Goal: Information Seeking & Learning: Learn about a topic

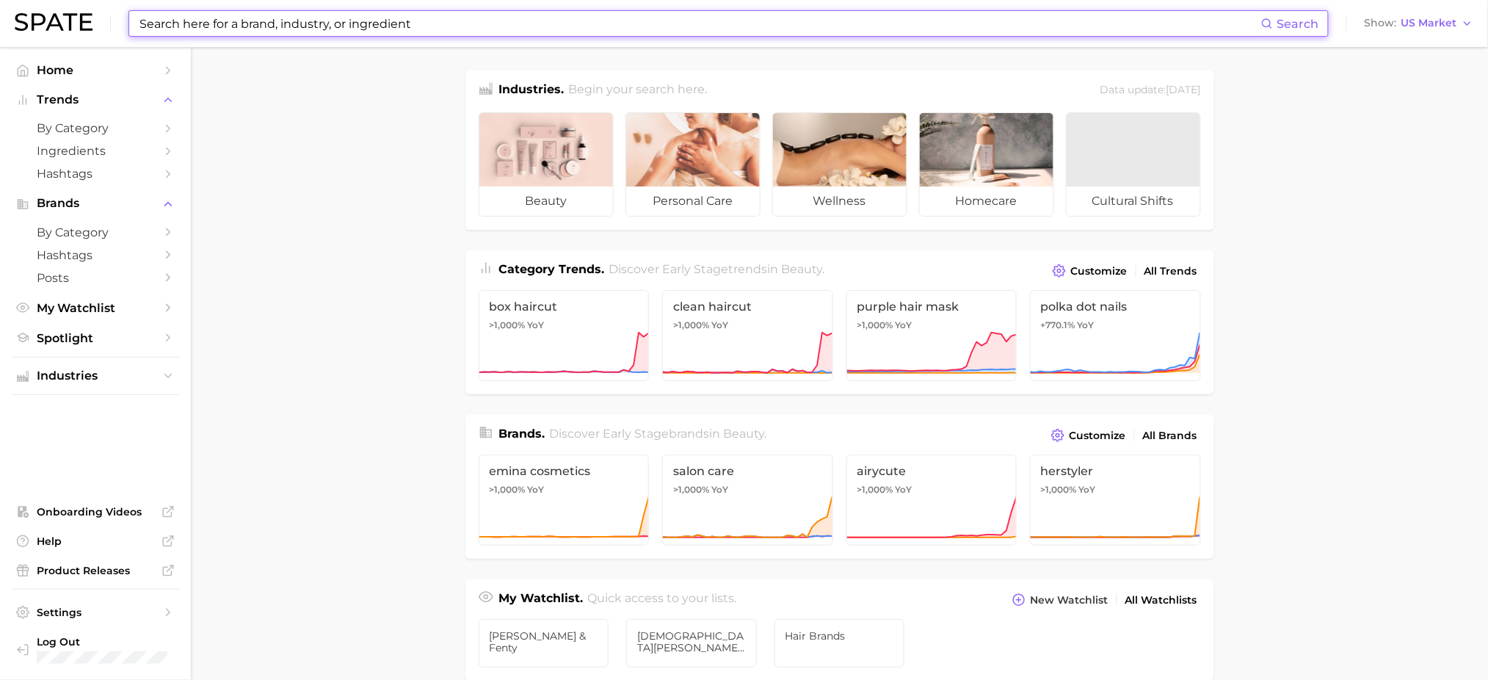
click at [218, 23] on input at bounding box center [699, 23] width 1123 height 25
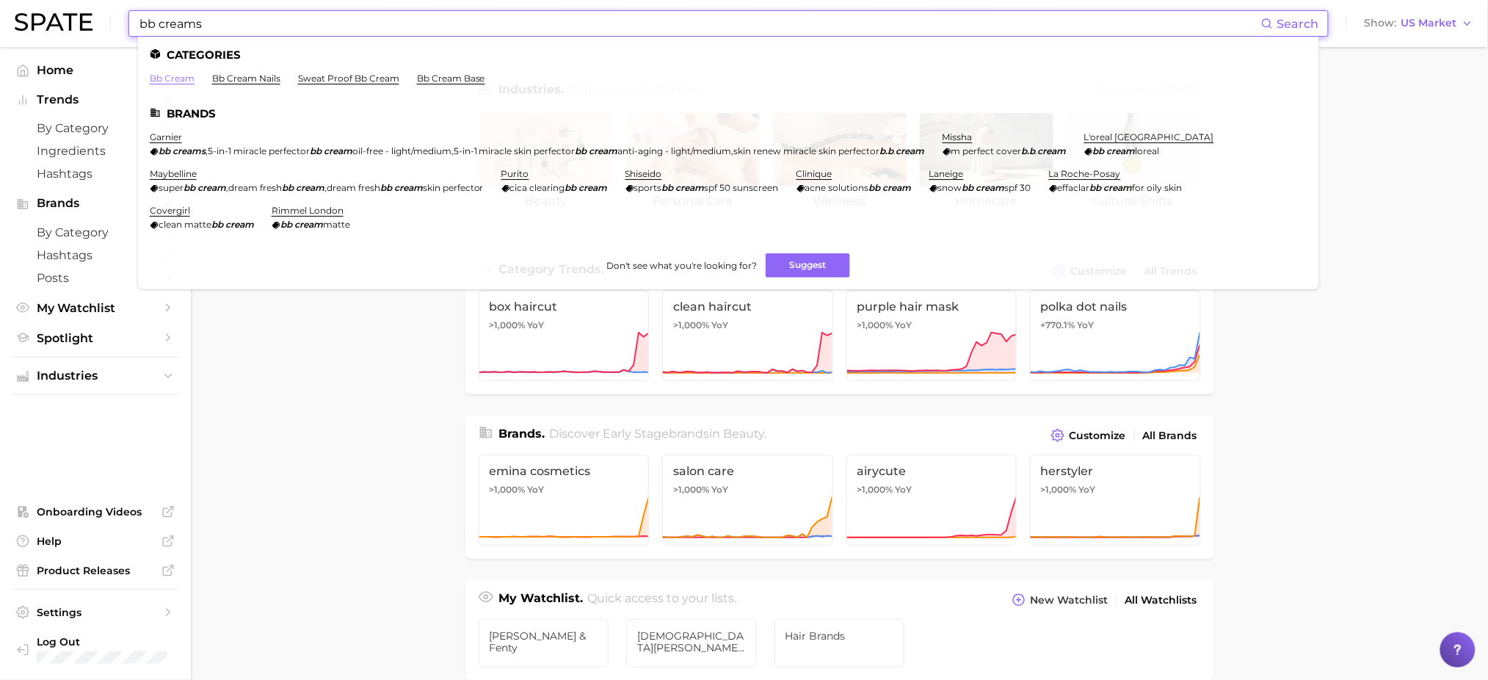
type input "bb creams"
click at [166, 76] on link "bb cream" at bounding box center [172, 78] width 45 height 11
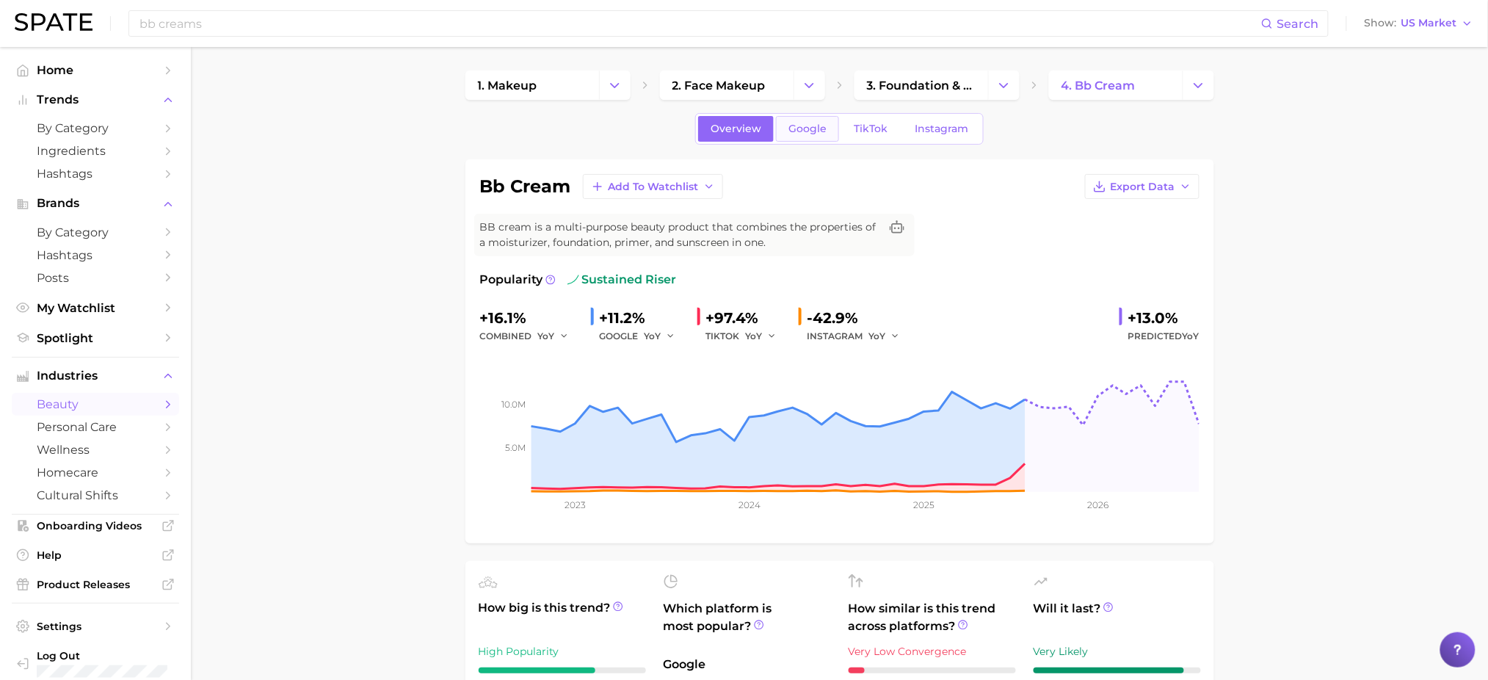
click at [807, 120] on link "Google" at bounding box center [807, 129] width 63 height 26
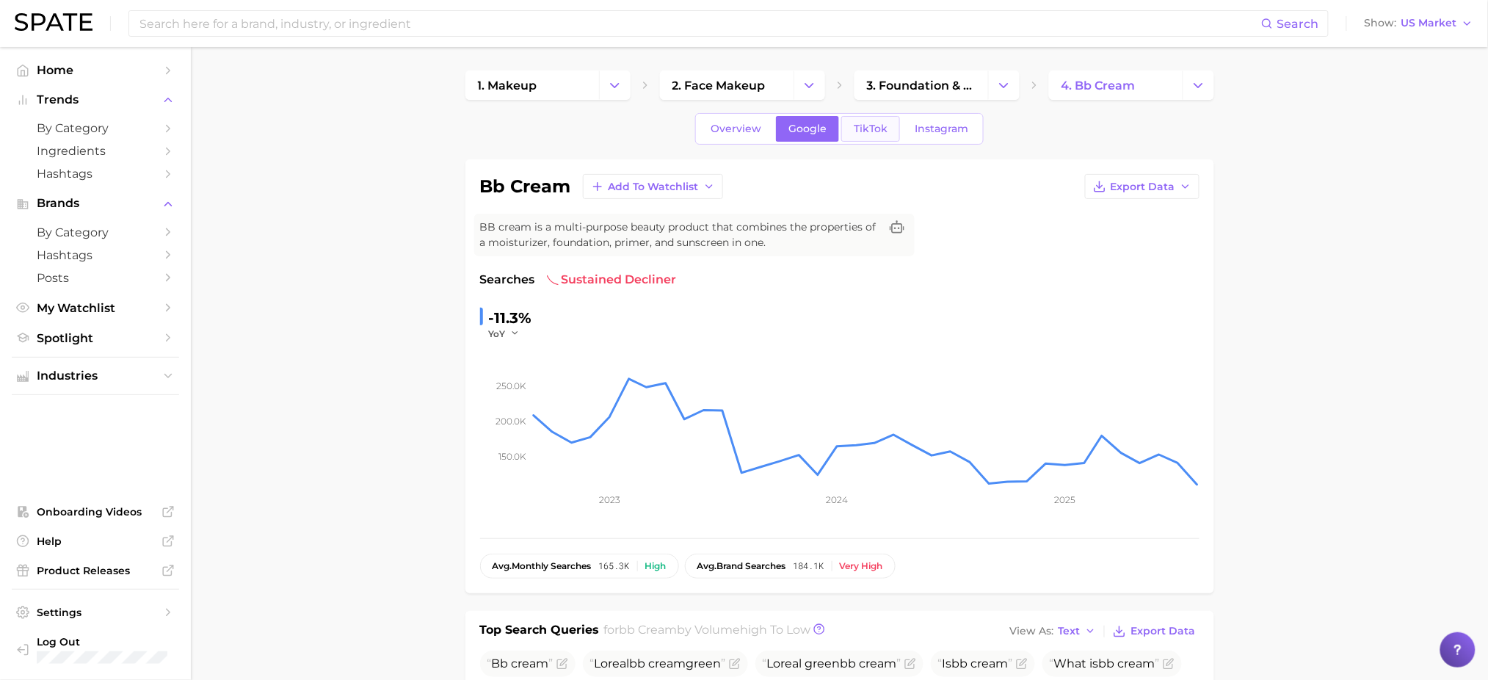
click at [864, 125] on span "TikTok" at bounding box center [870, 129] width 34 height 12
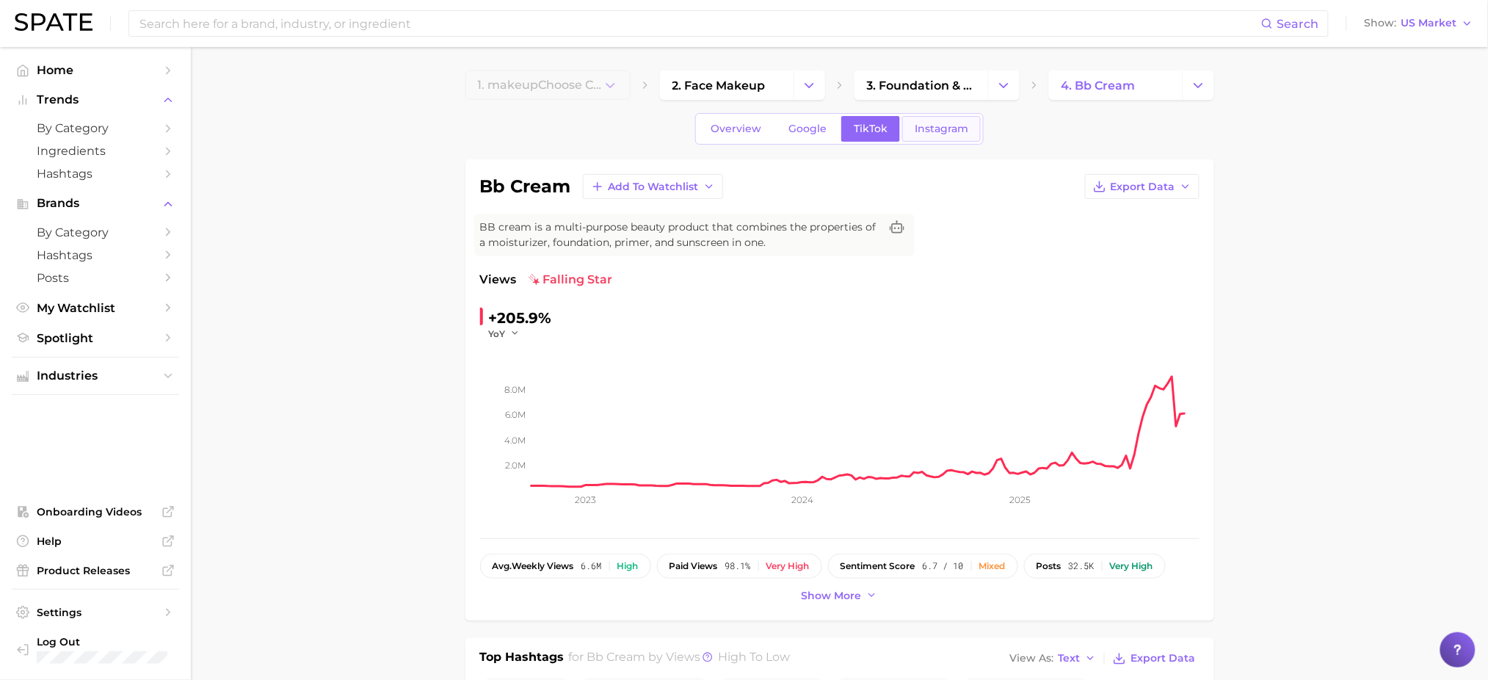
click at [936, 125] on span "Instagram" at bounding box center [941, 129] width 54 height 12
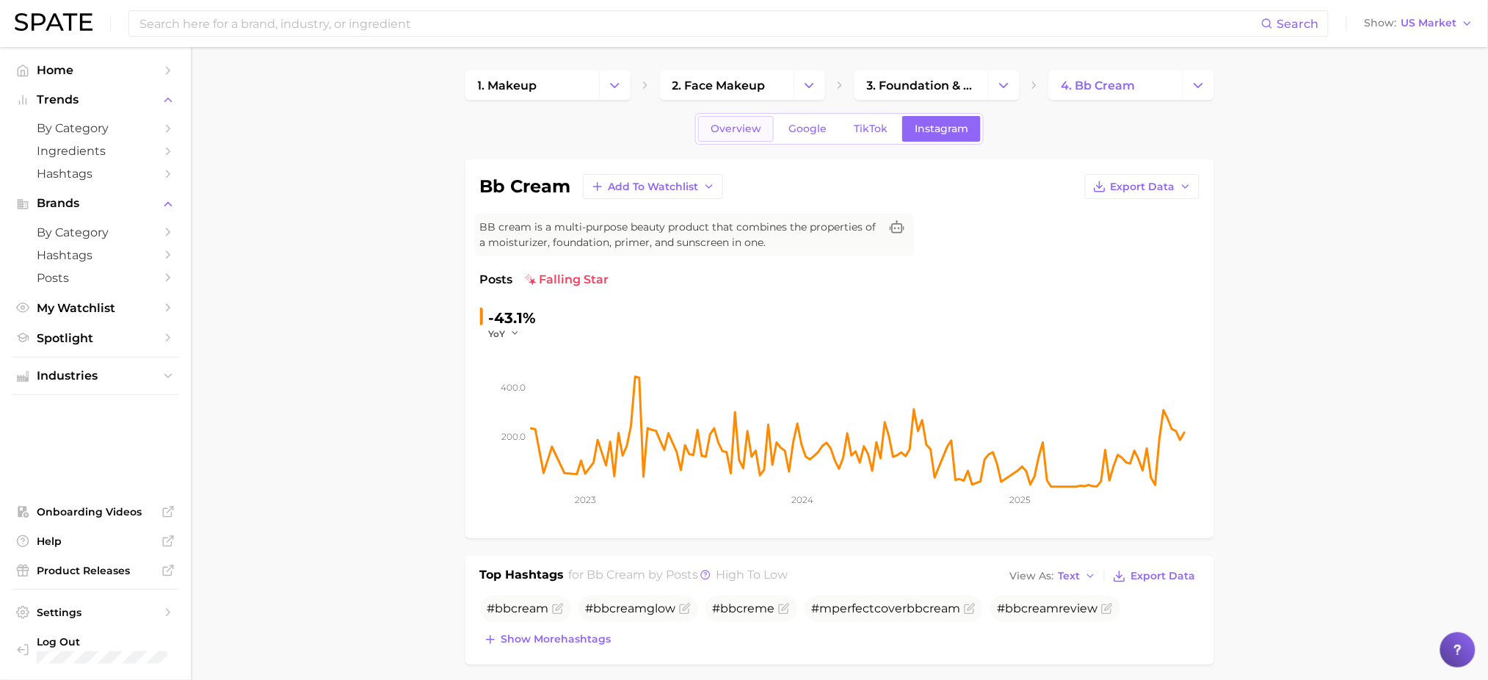
click at [733, 132] on span "Overview" at bounding box center [735, 129] width 51 height 12
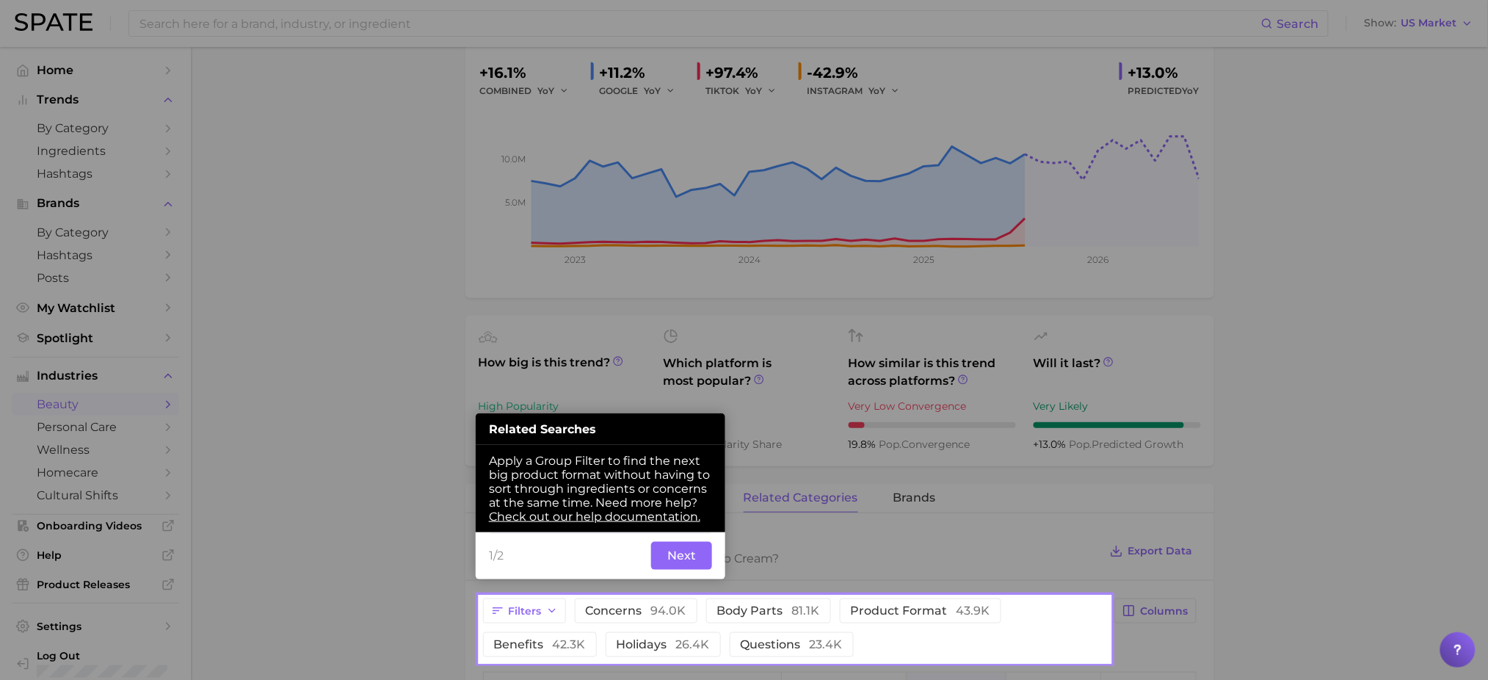
scroll to position [260, 0]
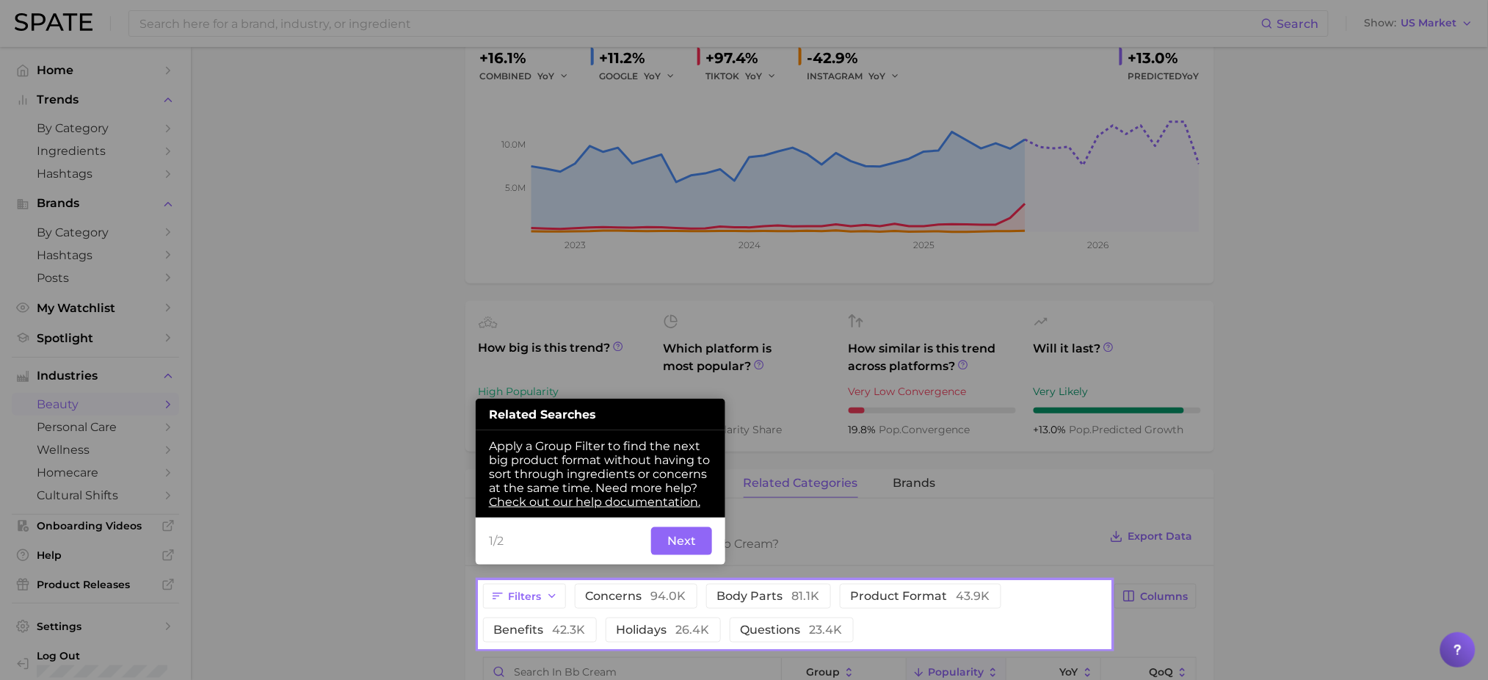
click at [647, 364] on div at bounding box center [794, 290] width 631 height 581
click at [673, 555] on button "Next" at bounding box center [681, 541] width 61 height 28
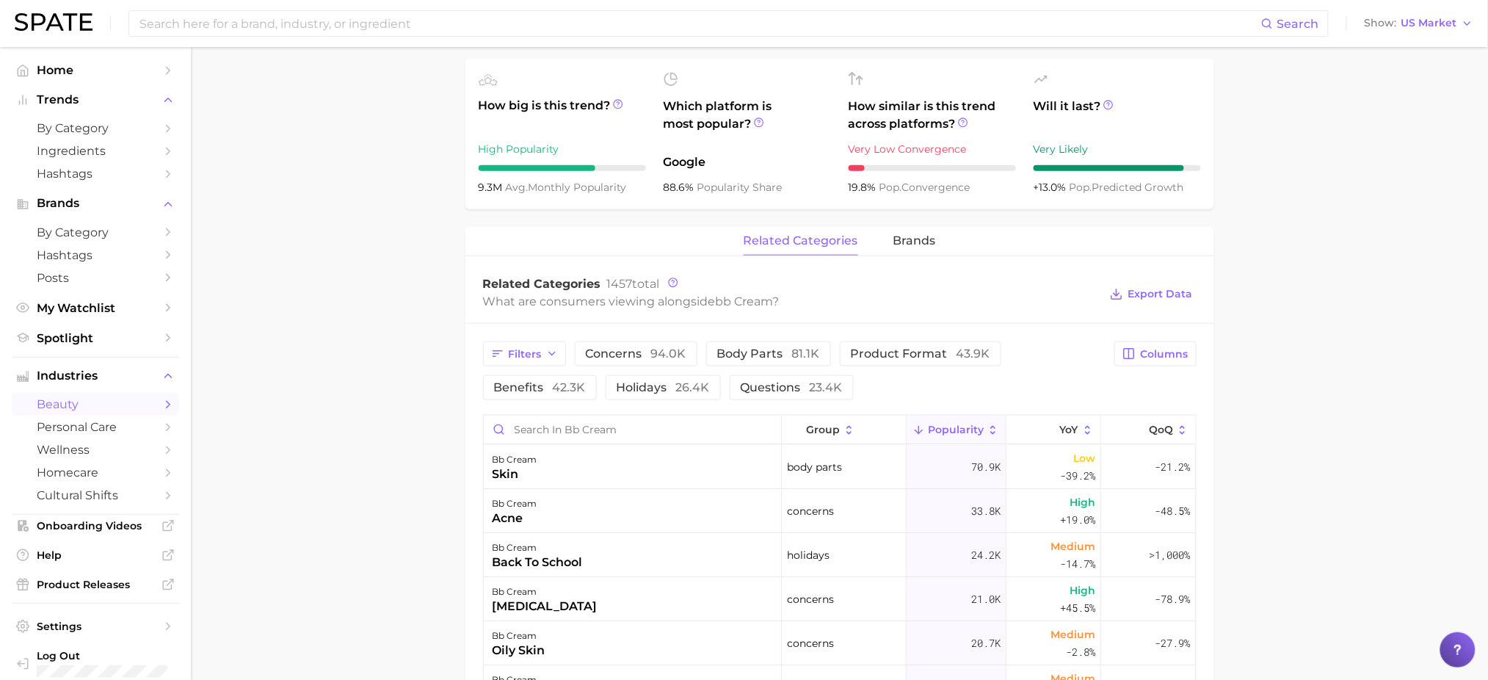
scroll to position [587, 0]
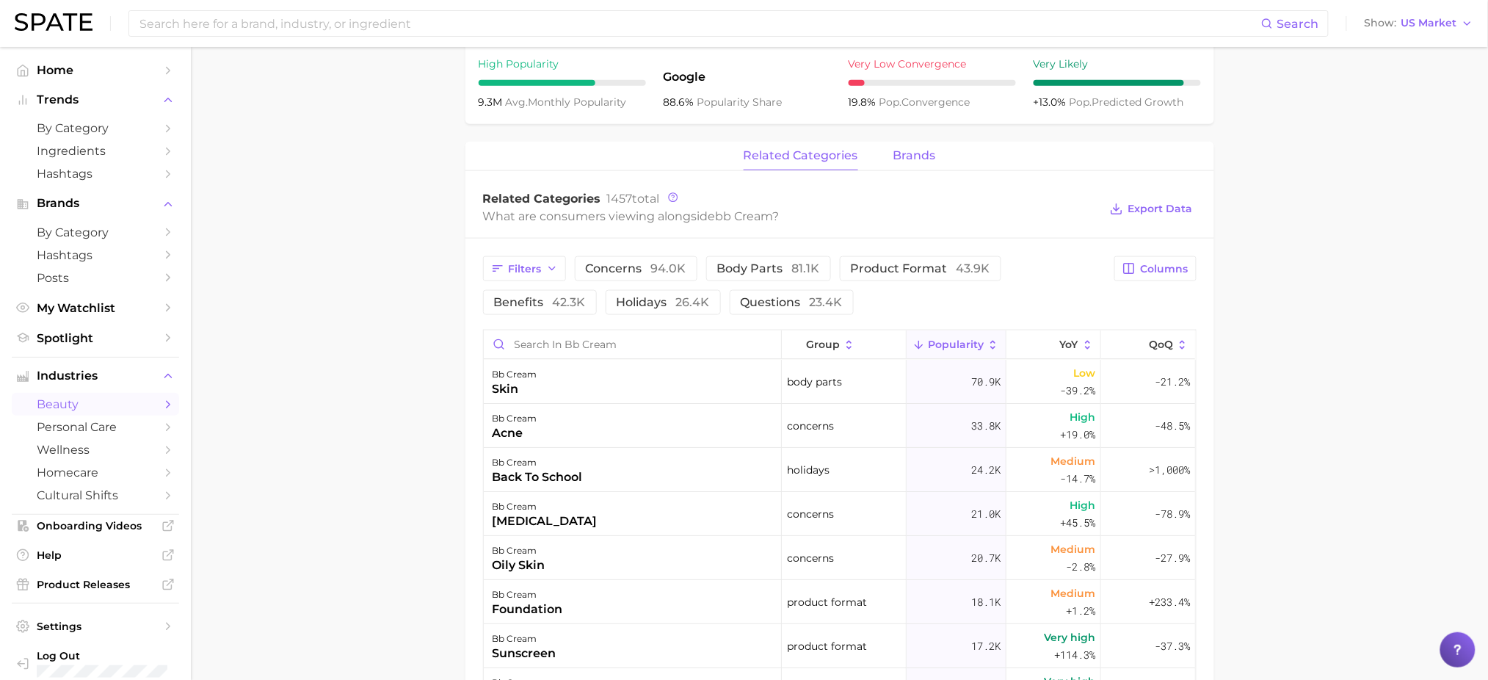
click at [926, 156] on span "brands" at bounding box center [914, 155] width 43 height 13
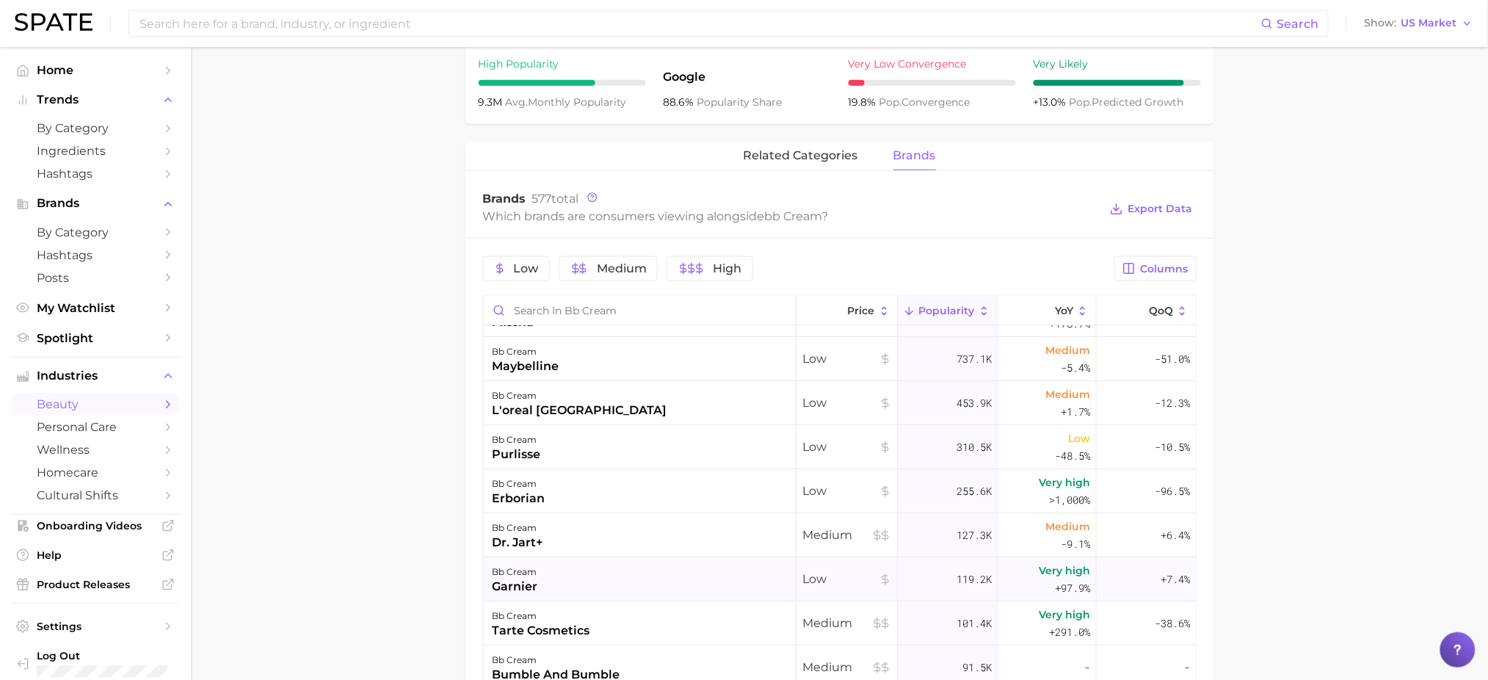
scroll to position [0, 0]
